Goal: Information Seeking & Learning: Learn about a topic

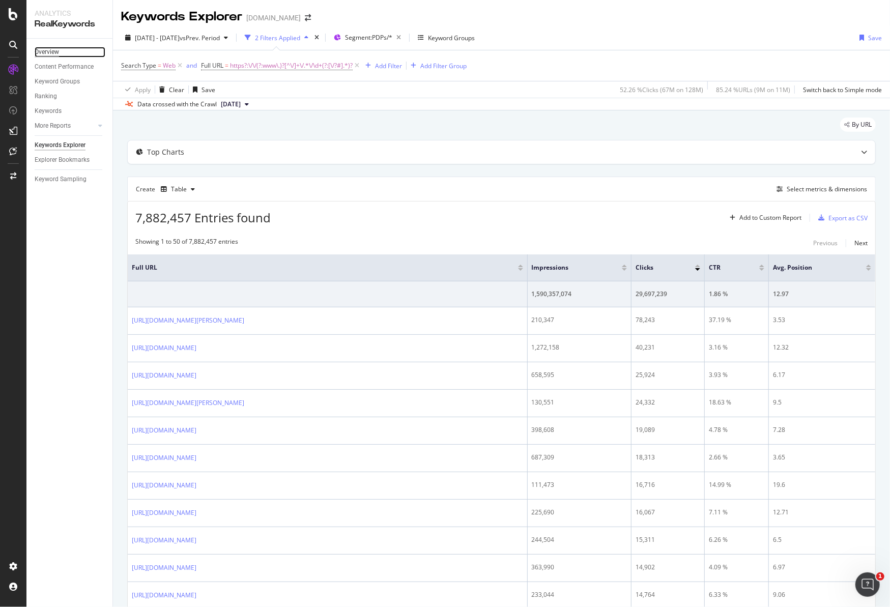
click at [49, 51] on div "Overview" at bounding box center [47, 52] width 24 height 11
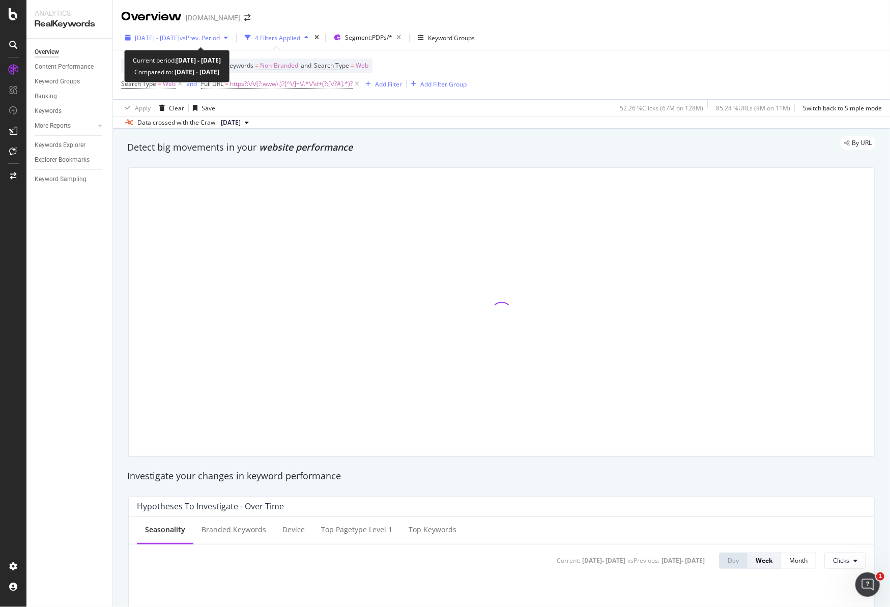
click at [220, 38] on span "vs Prev. Period" at bounding box center [200, 38] width 40 height 9
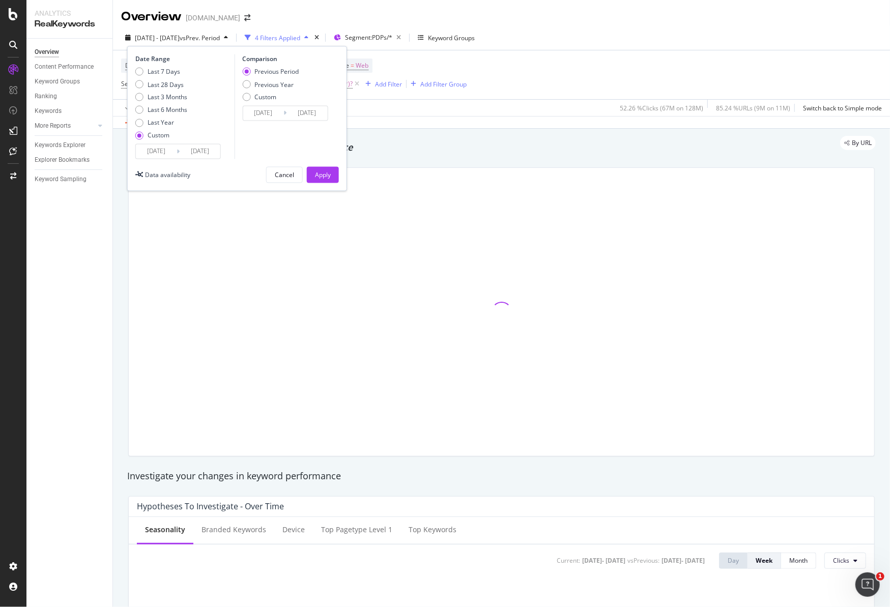
click at [159, 147] on input "[DATE]" at bounding box center [156, 151] width 41 height 14
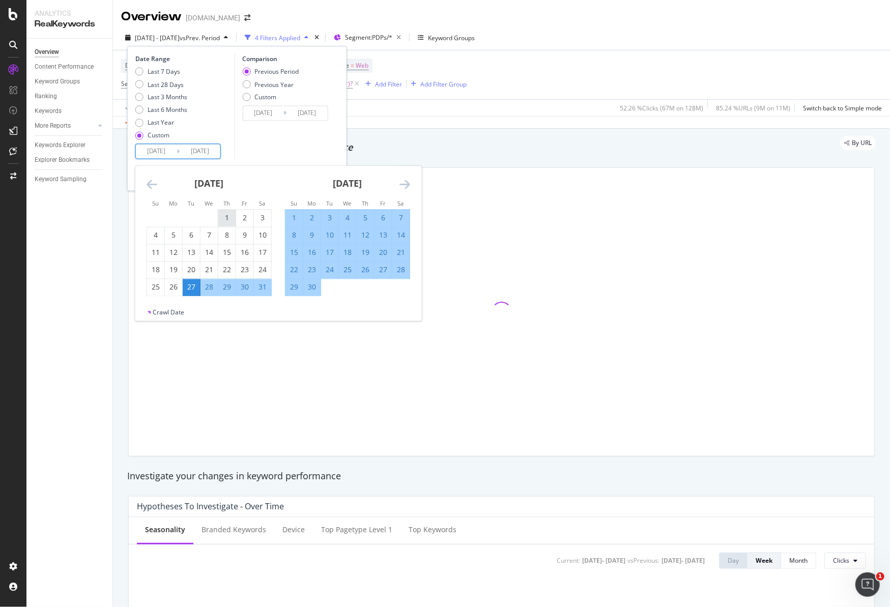
click at [225, 217] on div "1" at bounding box center [226, 218] width 17 height 10
type input "[DATE]"
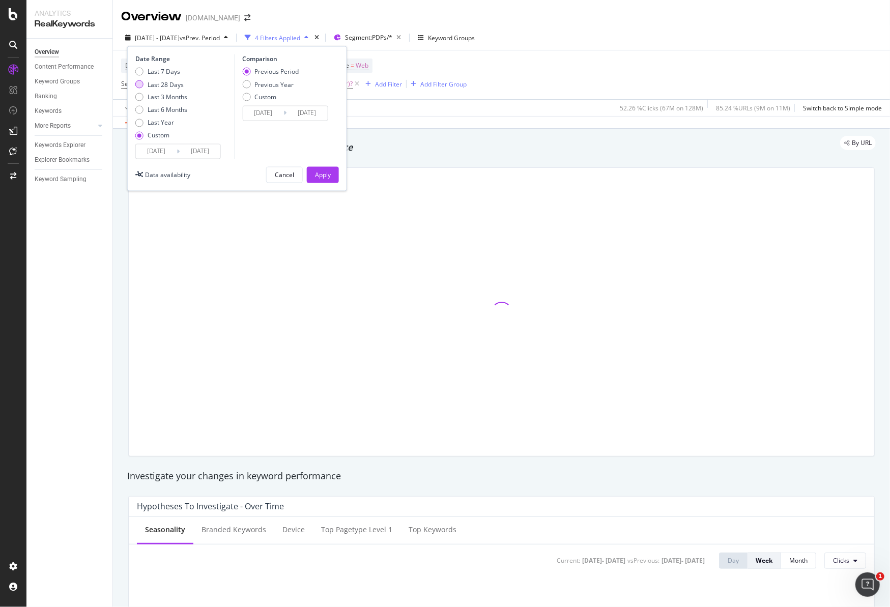
click at [137, 87] on div "Last 28 Days" at bounding box center [139, 84] width 8 height 8
type input "[DATE]"
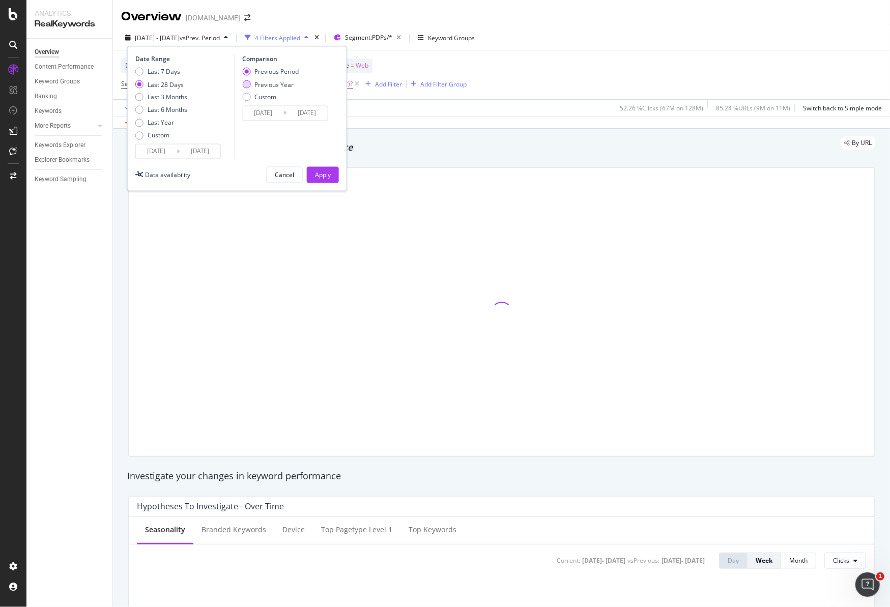
click at [269, 86] on div "Previous Year" at bounding box center [273, 84] width 39 height 9
type input "[DATE]"
click at [330, 179] on div "Apply" at bounding box center [323, 174] width 16 height 15
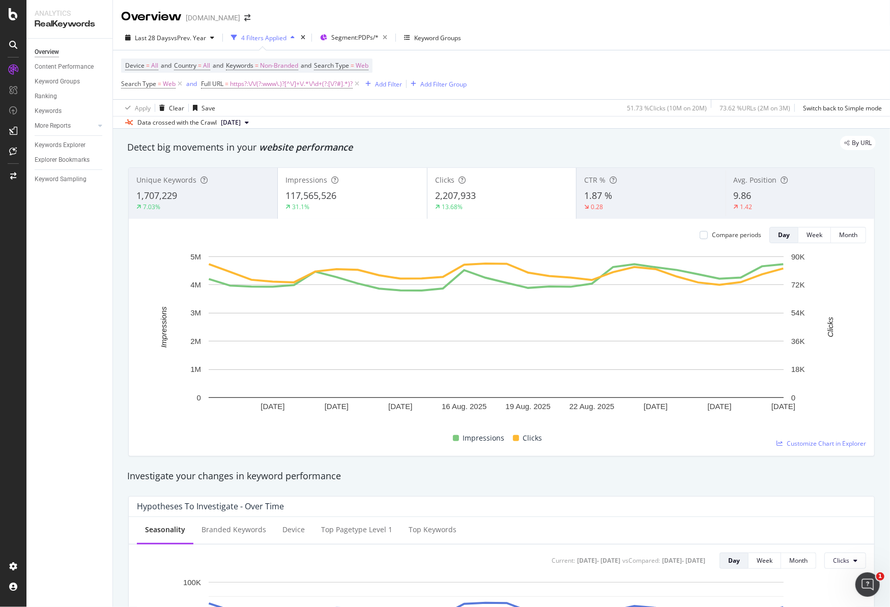
click at [559, 47] on div "Last 28 Days vs Prev. Year 4 Filters Applied Segment: PDPs/* Keyword Groups" at bounding box center [501, 39] width 777 height 20
click at [247, 68] on span "Keywords" at bounding box center [239, 65] width 27 height 9
click at [261, 88] on span "Non-Branded" at bounding box center [262, 89] width 42 height 9
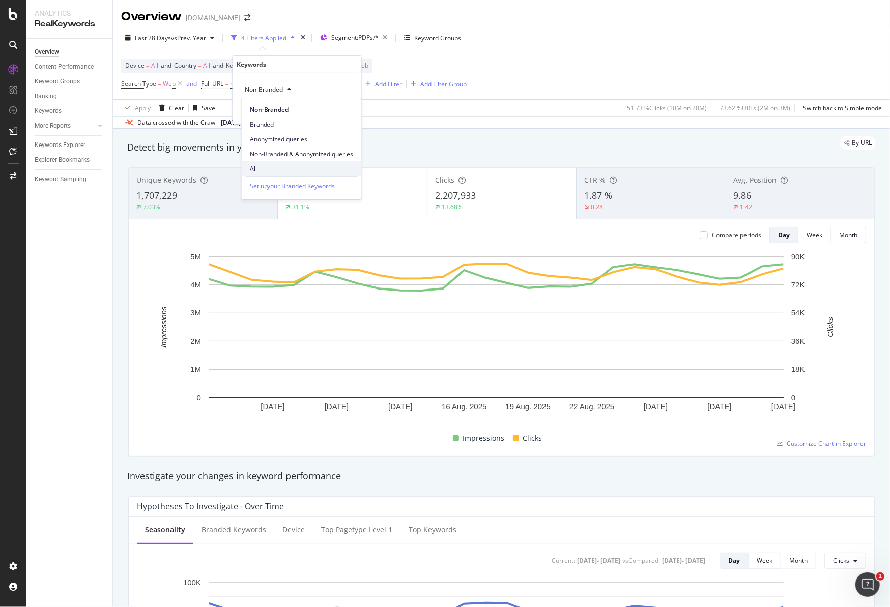
click at [272, 165] on span "All" at bounding box center [302, 168] width 104 height 9
drag, startPoint x: 340, startPoint y: 112, endPoint x: 419, endPoint y: 60, distance: 93.9
click at [340, 112] on div "Apply" at bounding box center [345, 110] width 16 height 9
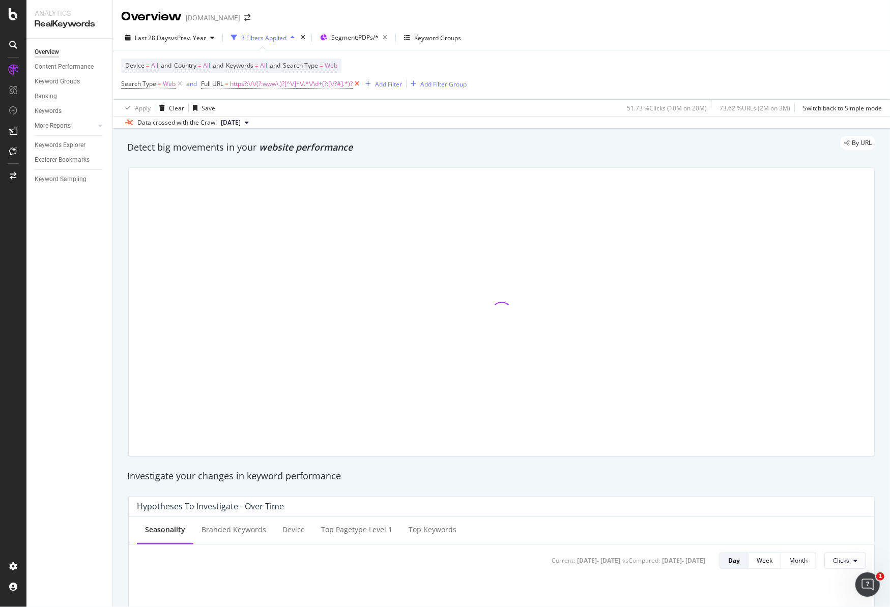
click at [360, 85] on icon at bounding box center [356, 84] width 9 height 10
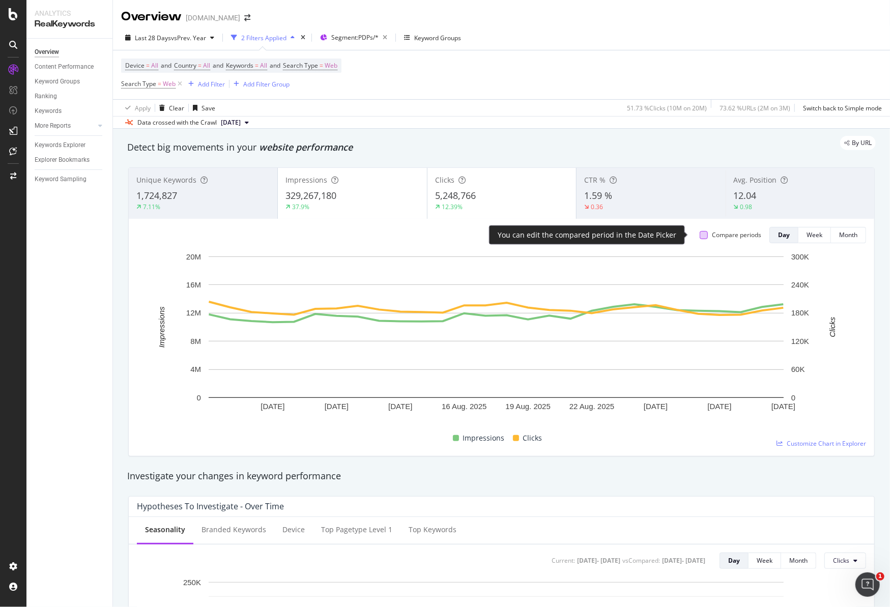
click at [699, 237] on div at bounding box center [703, 235] width 8 height 8
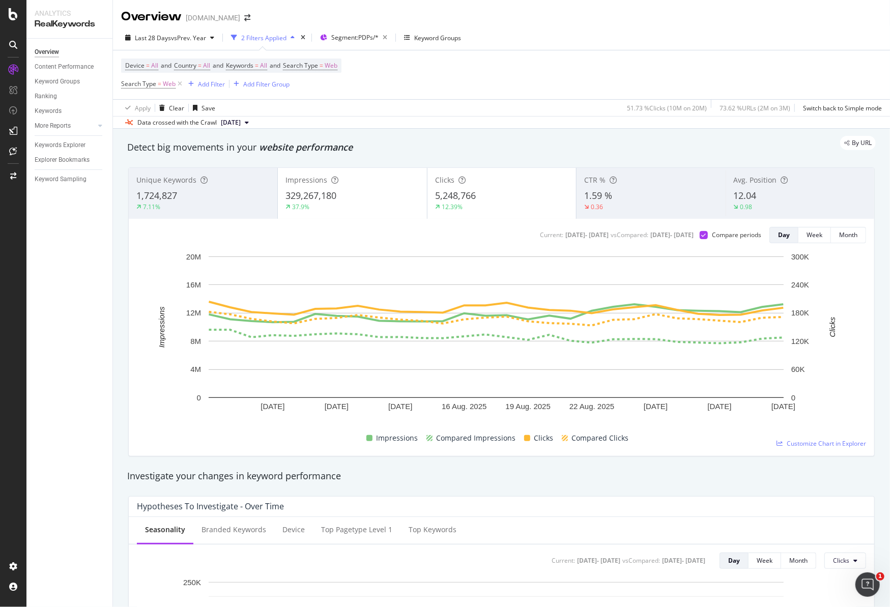
click at [234, 187] on div "Unique Keywords 1,724,827 7.11%" at bounding box center [203, 193] width 149 height 46
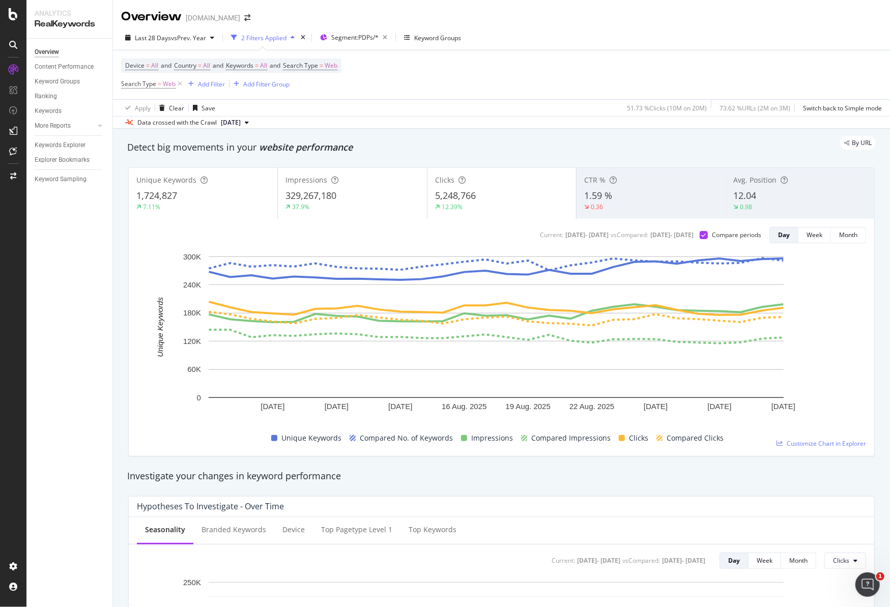
click at [451, 200] on span "5,248,766" at bounding box center [455, 195] width 41 height 12
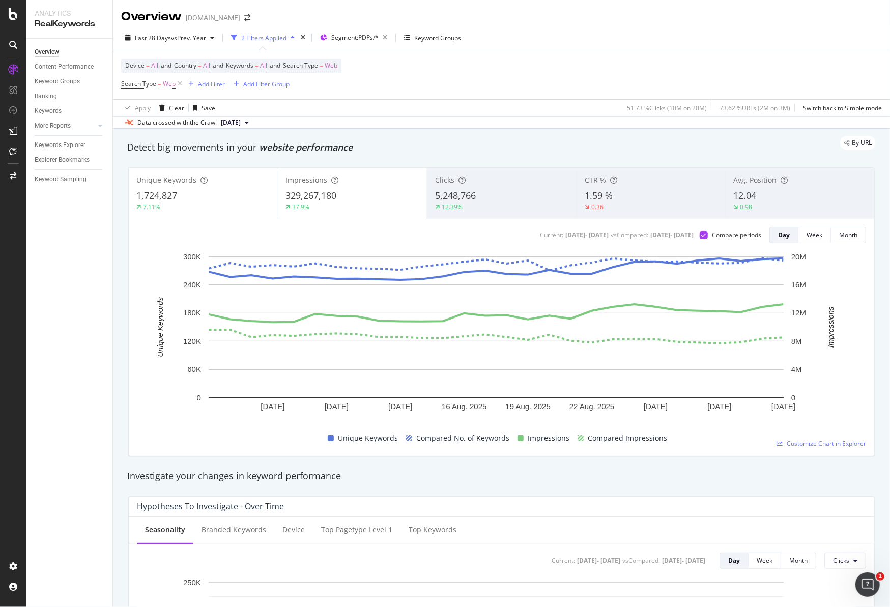
click at [208, 201] on div "1,724,827" at bounding box center [203, 195] width 134 height 13
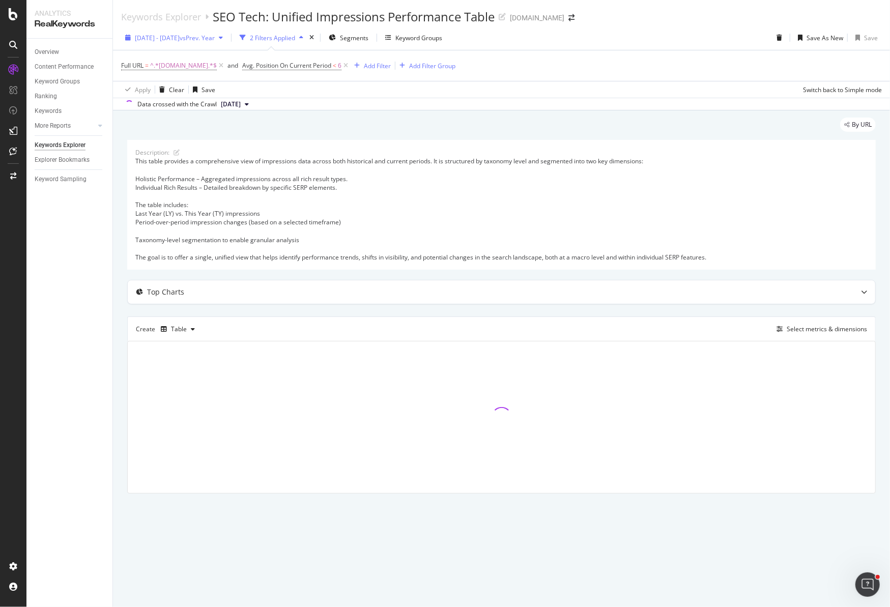
click at [343, 64] on icon at bounding box center [345, 66] width 9 height 10
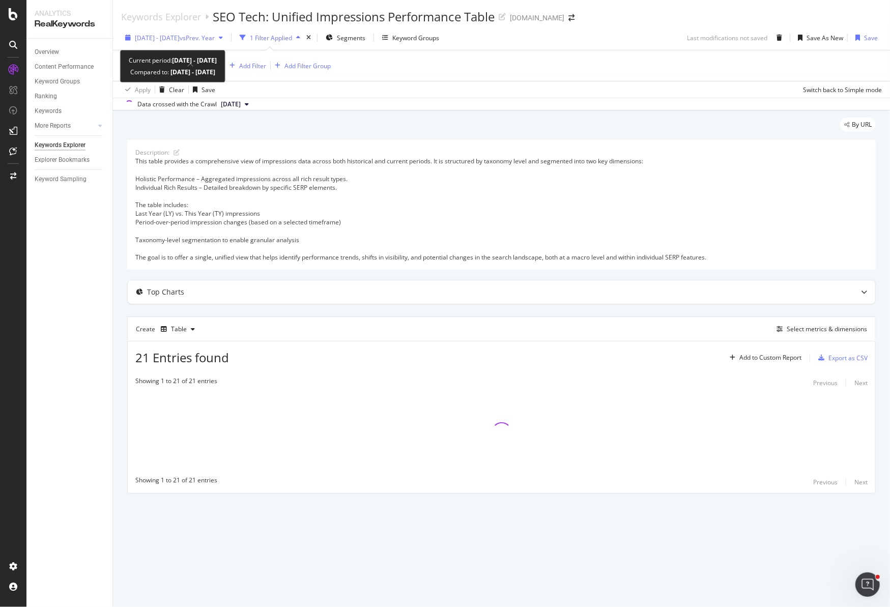
click at [215, 39] on span "vs Prev. Year" at bounding box center [197, 38] width 35 height 9
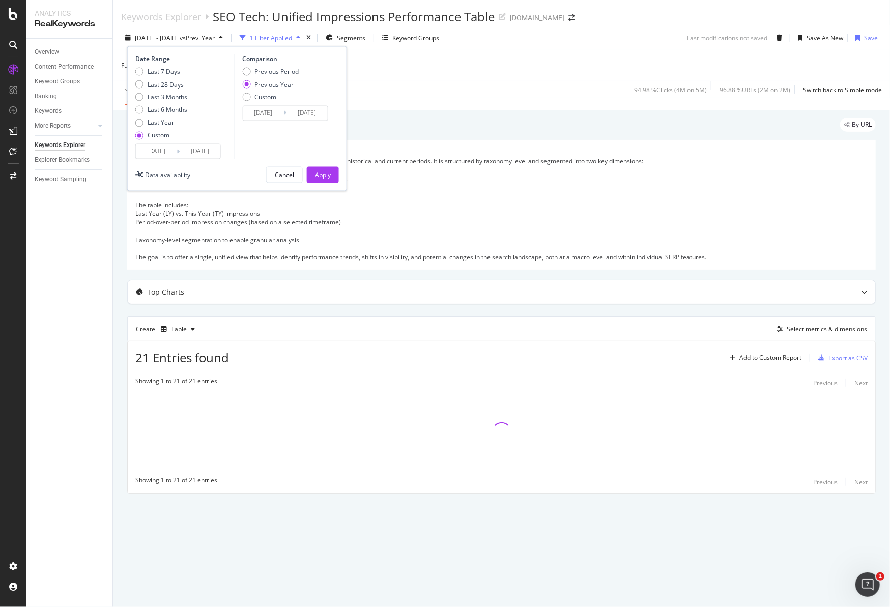
click at [205, 150] on input "2025/08/23" at bounding box center [200, 151] width 41 height 14
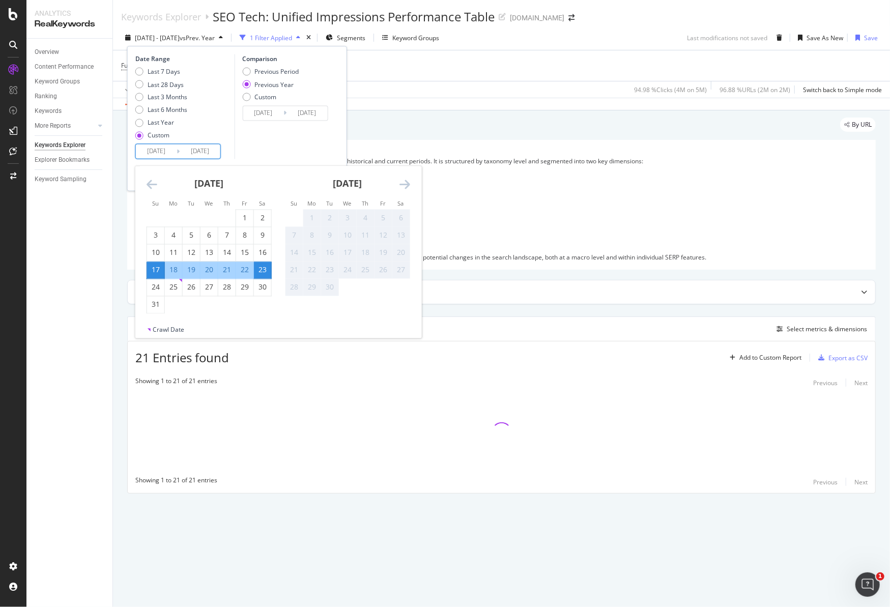
click at [257, 269] on div "23" at bounding box center [262, 270] width 17 height 10
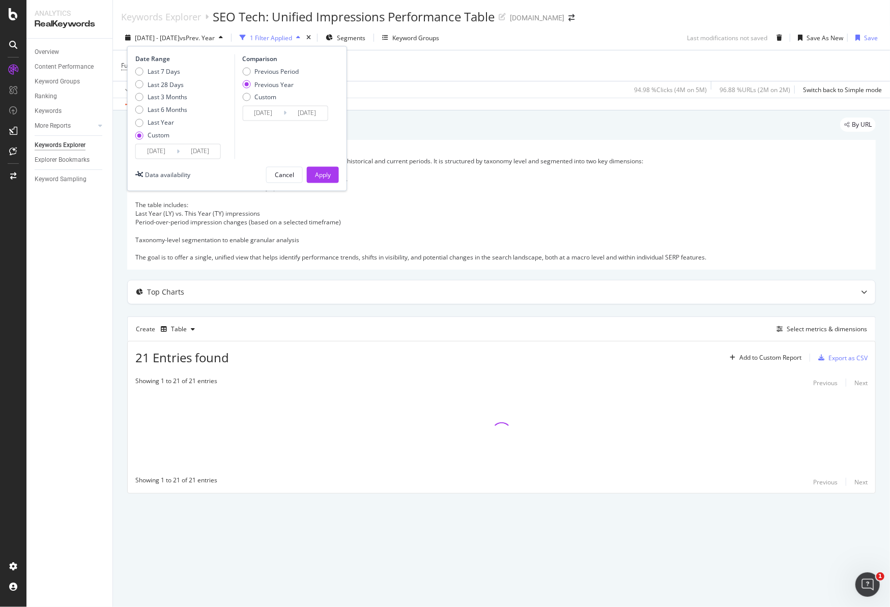
click at [161, 154] on input "2025/08/17" at bounding box center [156, 151] width 41 height 14
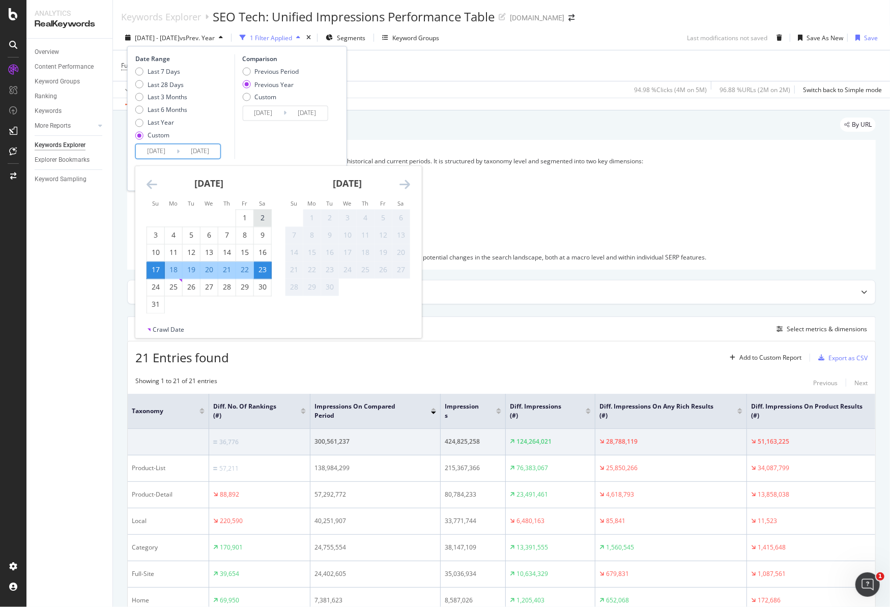
click at [264, 218] on div "2" at bounding box center [262, 218] width 17 height 10
type input "2025/08/02"
type input "2024/08/03"
click at [247, 288] on div "29" at bounding box center [244, 287] width 17 height 10
type input "2025/08/29"
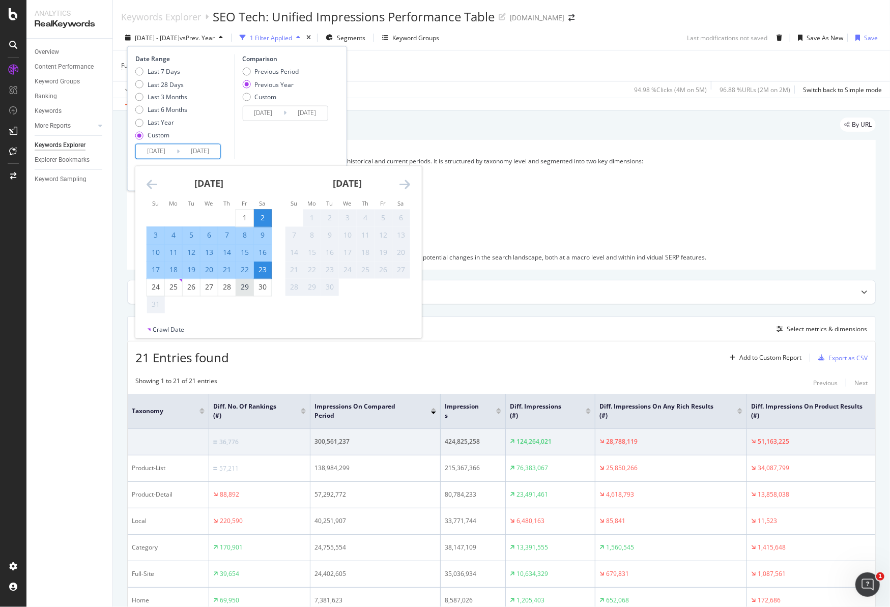
type input "2024/08/30"
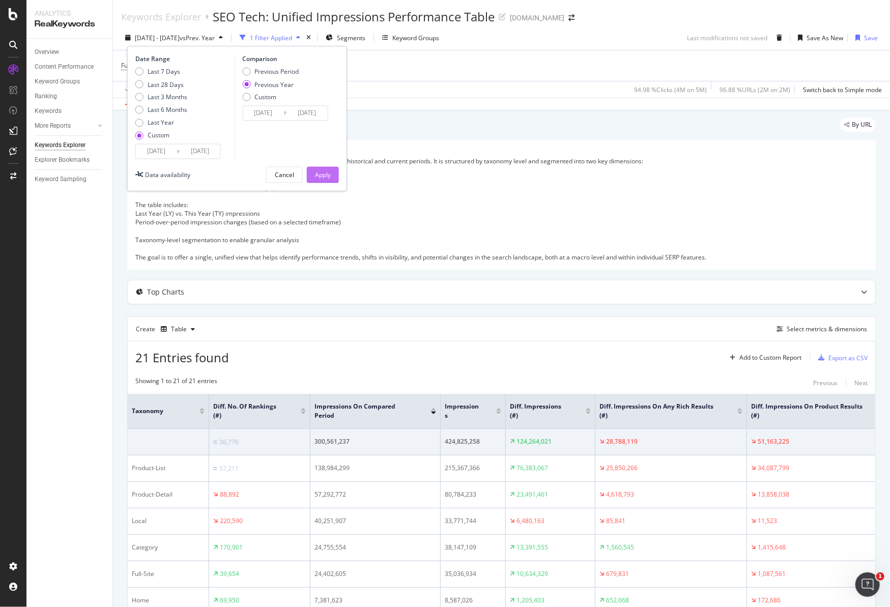
click at [319, 171] on div "Apply" at bounding box center [323, 174] width 16 height 9
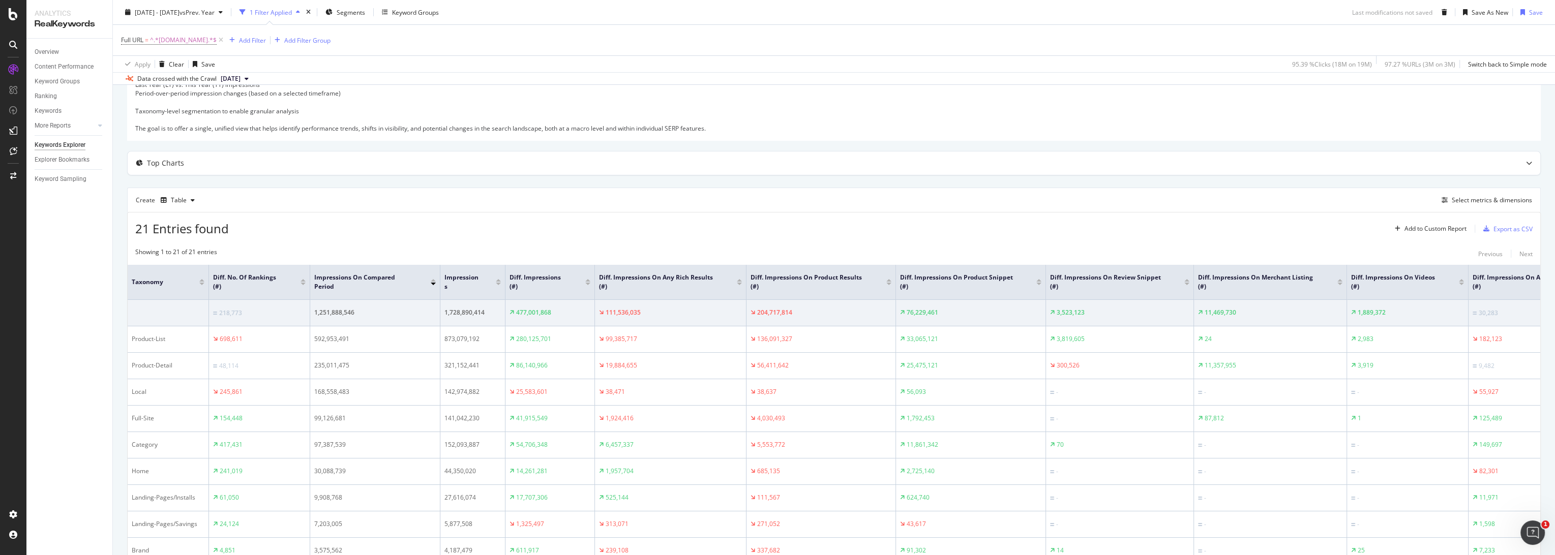
scroll to position [72, 0]
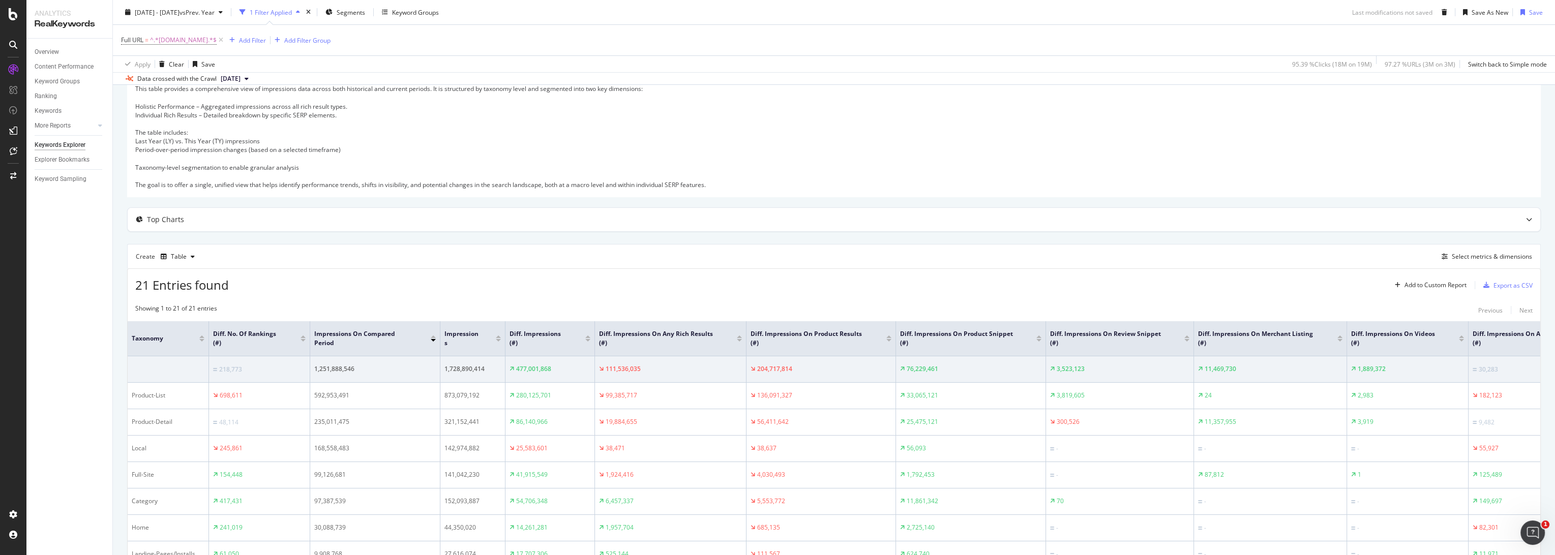
click at [889, 339] on div at bounding box center [1038, 340] width 5 height 3
